Goal: Check status: Check status

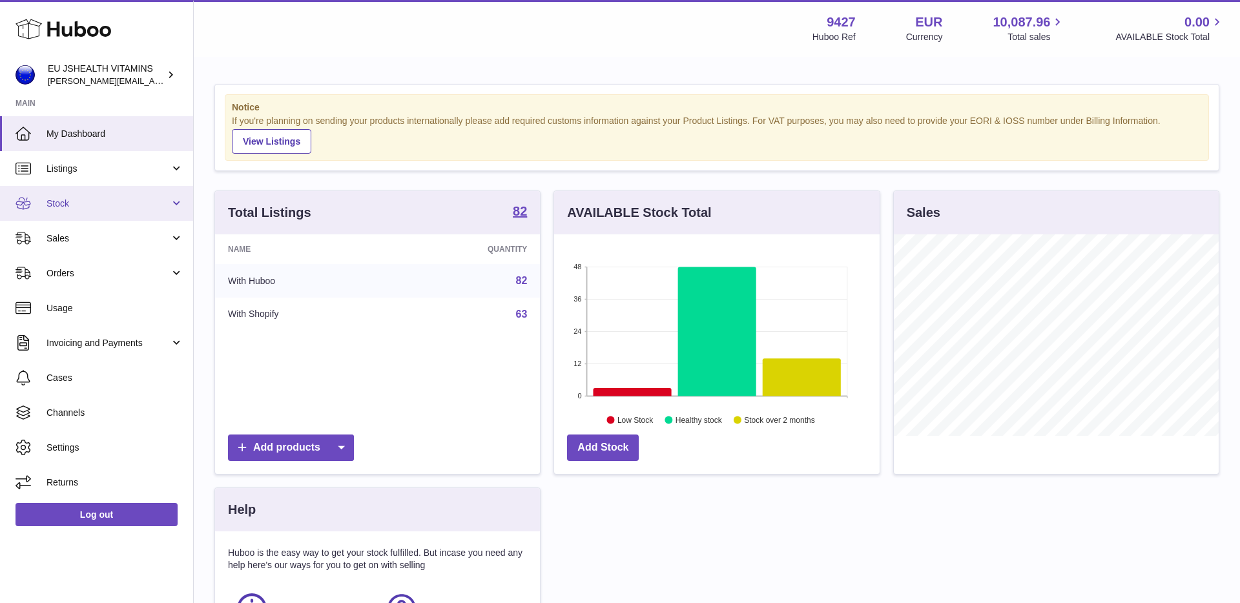
click at [112, 203] on span "Stock" at bounding box center [108, 204] width 123 height 12
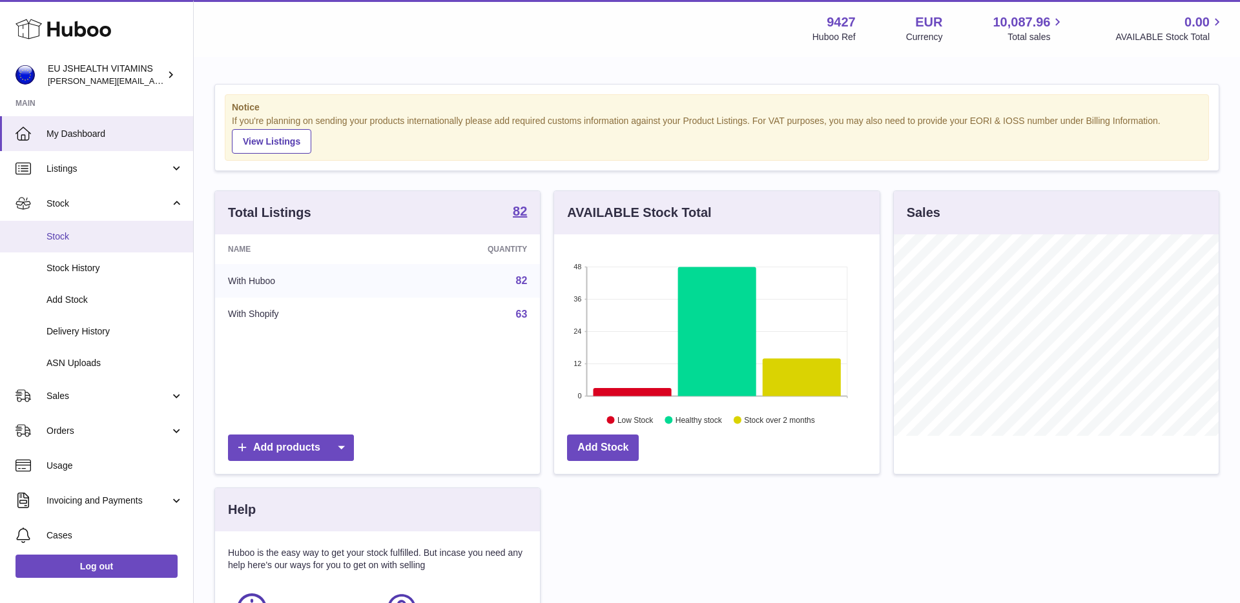
click at [105, 247] on link "Stock" at bounding box center [96, 237] width 193 height 32
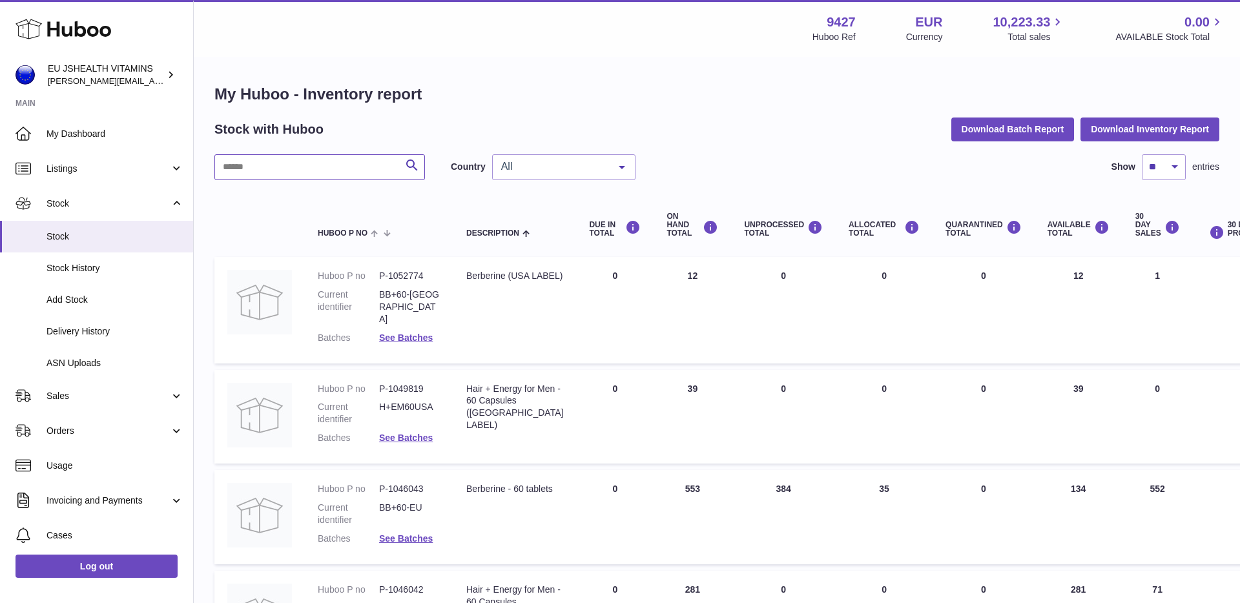
click at [295, 170] on input "text" at bounding box center [319, 167] width 211 height 26
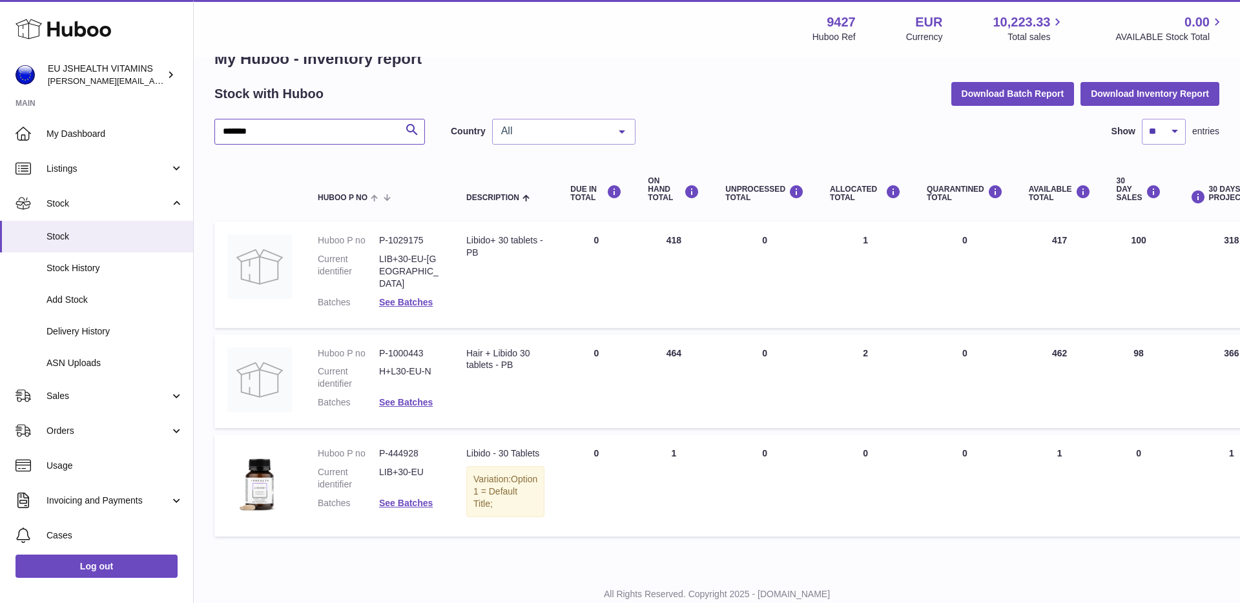
scroll to position [42, 0]
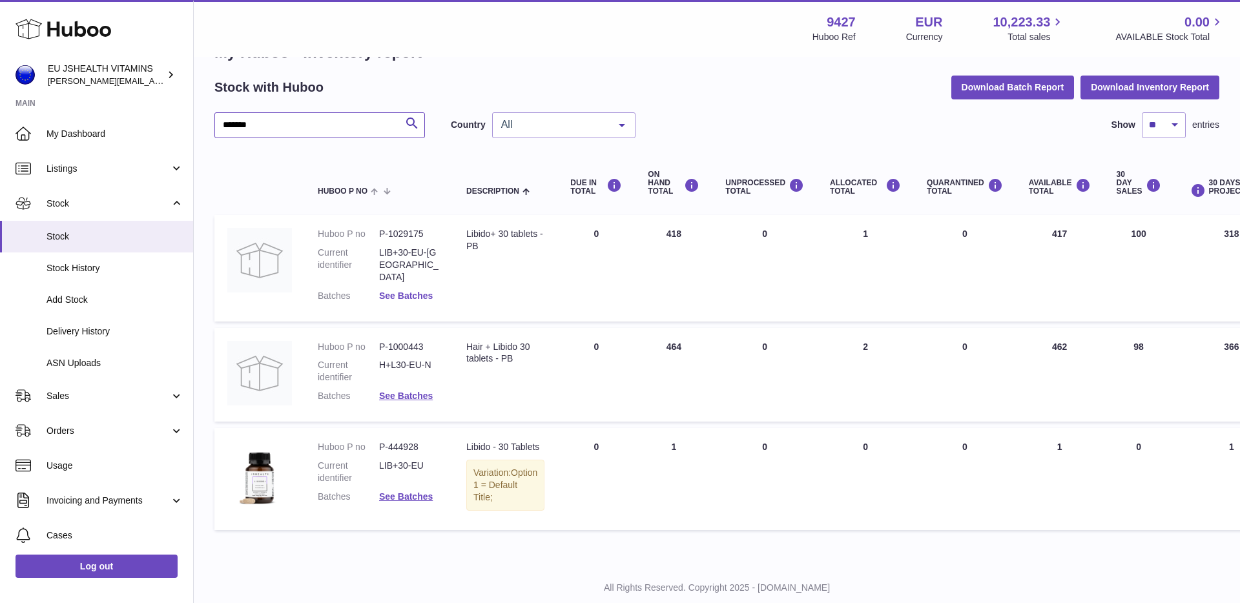
type input "******"
click at [386, 291] on link "See Batches" at bounding box center [406, 296] width 54 height 10
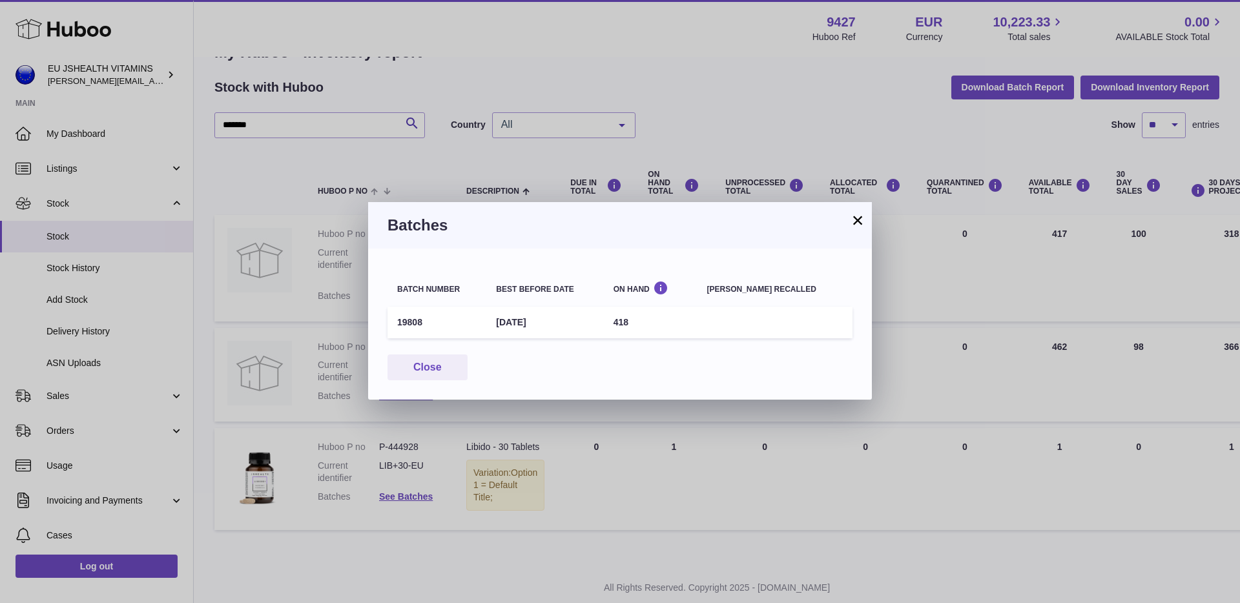
drag, startPoint x: 503, startPoint y: 324, endPoint x: 567, endPoint y: 324, distance: 64.6
click at [568, 324] on td "28th Feb 2026" at bounding box center [544, 323] width 117 height 32
click at [858, 220] on button "×" at bounding box center [858, 221] width 16 height 16
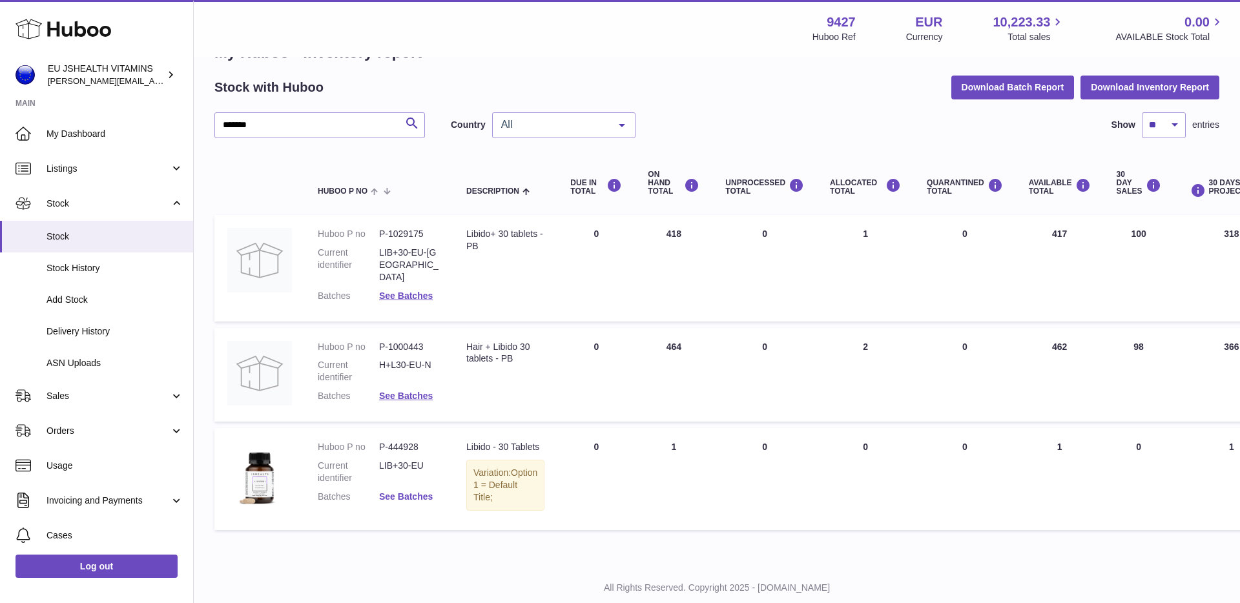
click at [412, 492] on link "See Batches" at bounding box center [406, 497] width 54 height 10
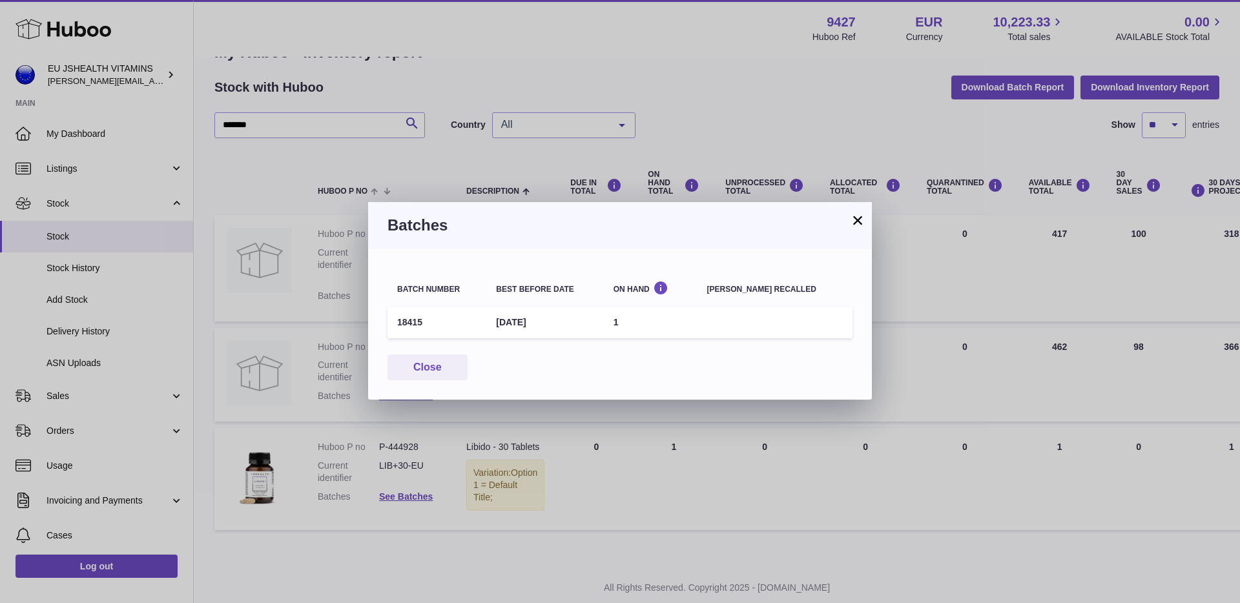
click at [862, 218] on button "×" at bounding box center [858, 221] width 16 height 16
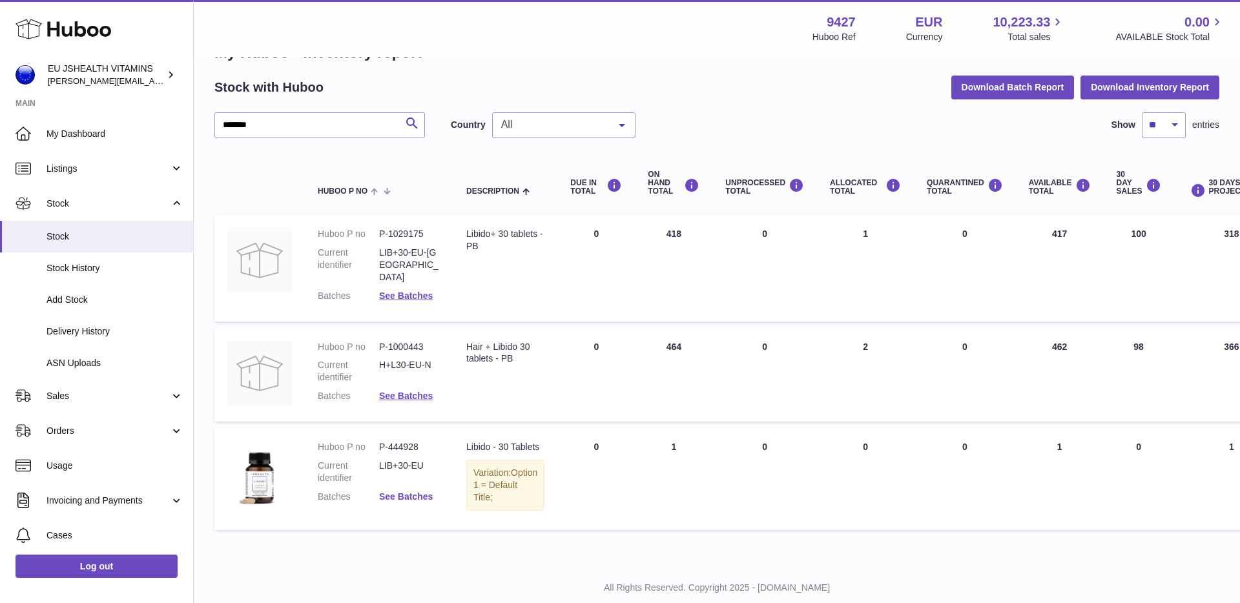
click at [416, 492] on link "See Batches" at bounding box center [406, 497] width 54 height 10
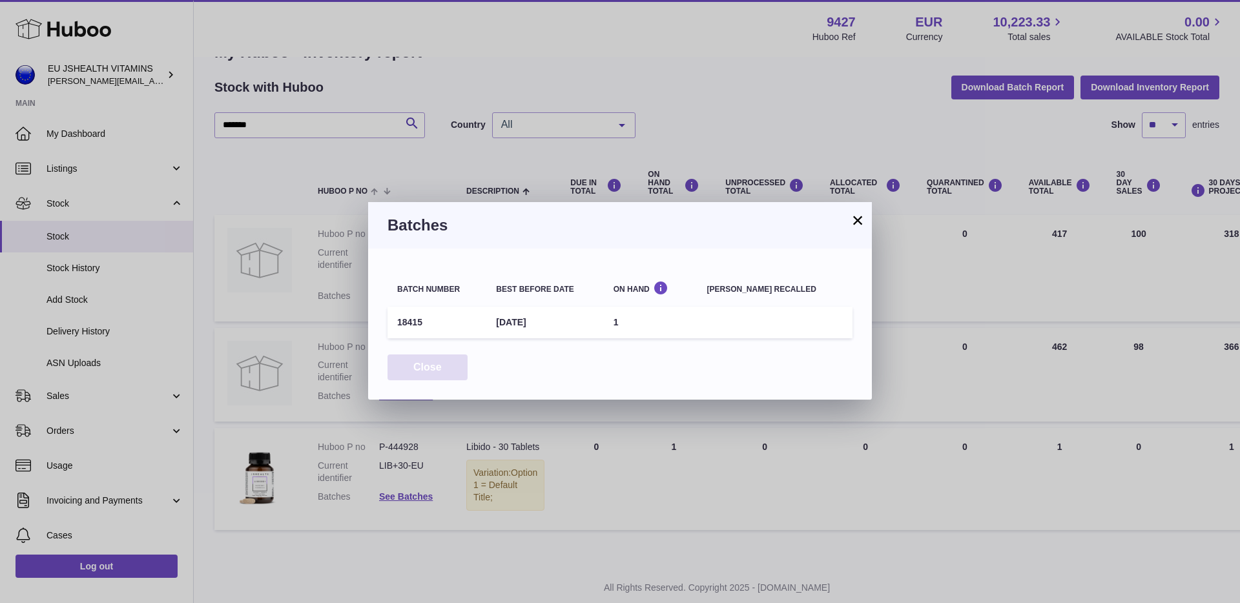
click at [417, 373] on button "Close" at bounding box center [428, 368] width 80 height 26
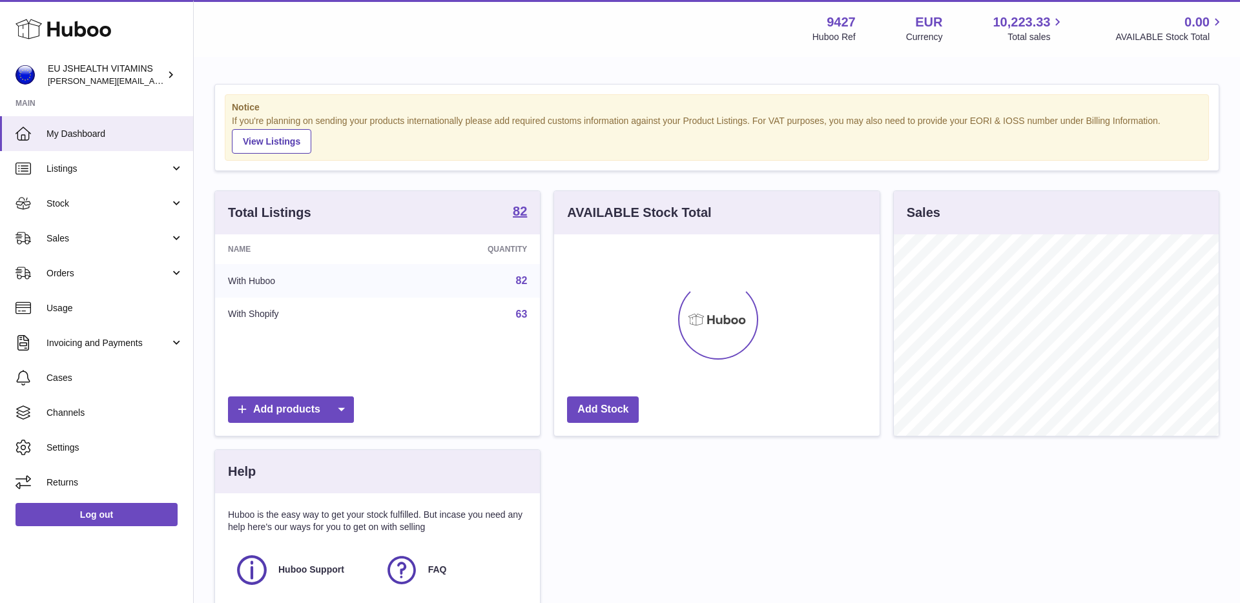
scroll to position [202, 326]
